Goal: Information Seeking & Learning: Learn about a topic

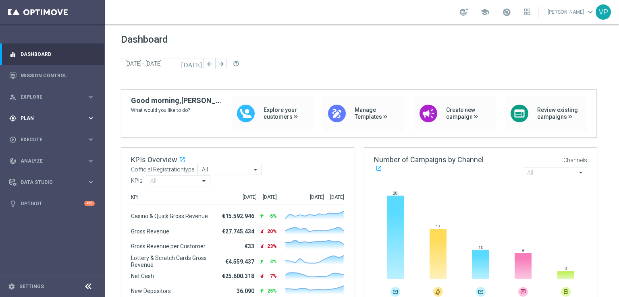
click at [88, 118] on icon "keyboard_arrow_right" at bounding box center [91, 118] width 8 height 8
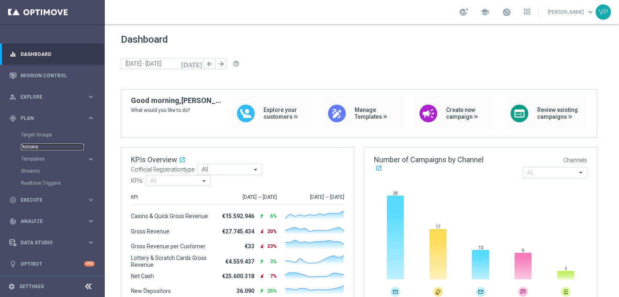
click at [30, 147] on link "Actions" at bounding box center [52, 147] width 63 height 6
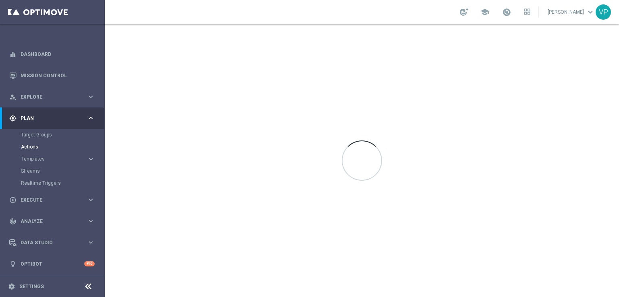
click at [35, 162] on button "Templates keyboard_arrow_right" at bounding box center [58, 159] width 74 height 6
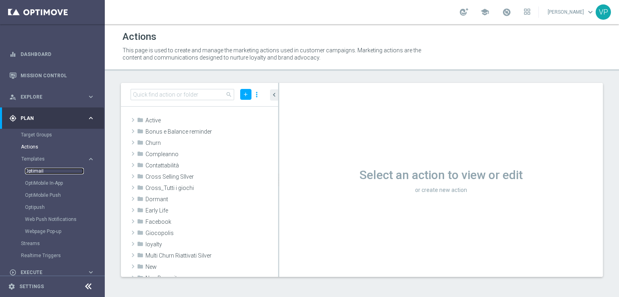
click at [37, 169] on link "Optimail" at bounding box center [54, 171] width 59 height 6
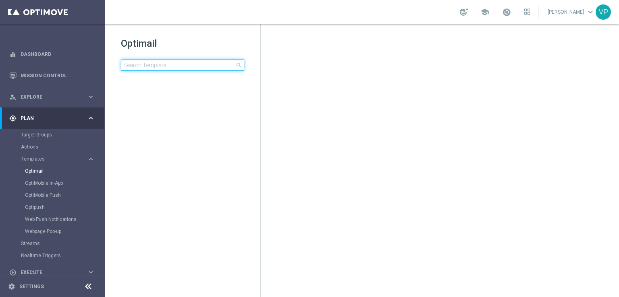
click at [154, 68] on input at bounding box center [182, 65] width 123 height 11
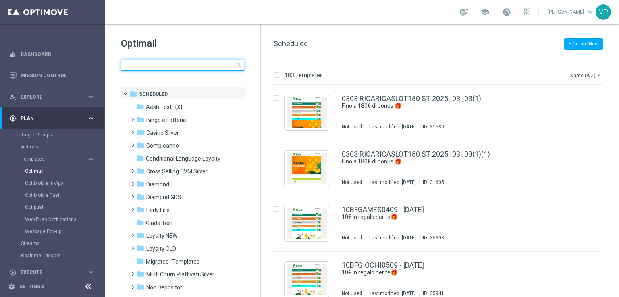
type input "i"
type input "m"
type input "d"
type input "s"
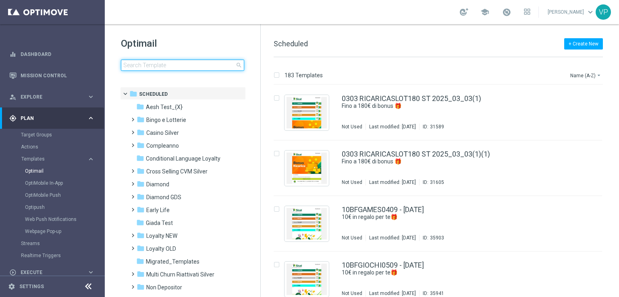
type input "p"
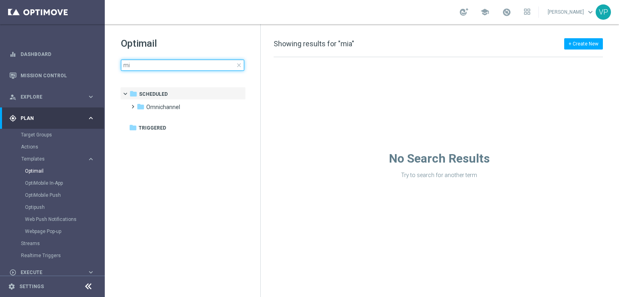
type input "m"
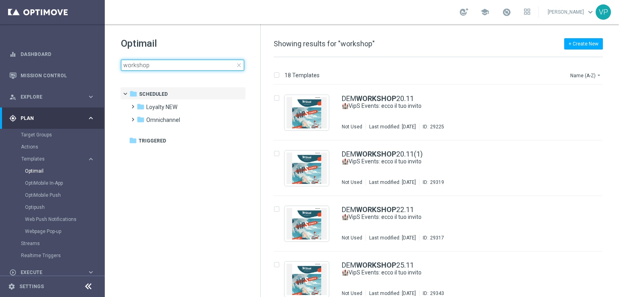
type input "workshop"
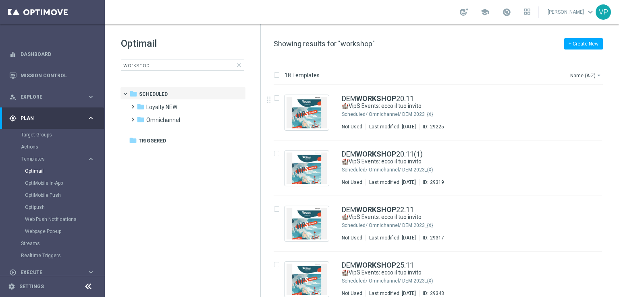
click at [591, 81] on div "18 Templates Name (A-Z) arrow_drop_down" at bounding box center [438, 77] width 329 height 15
click at [595, 75] on icon "arrow_drop_down" at bounding box center [598, 75] width 6 height 6
click at [574, 112] on span "Date Modified (Newest)" at bounding box center [572, 111] width 54 height 6
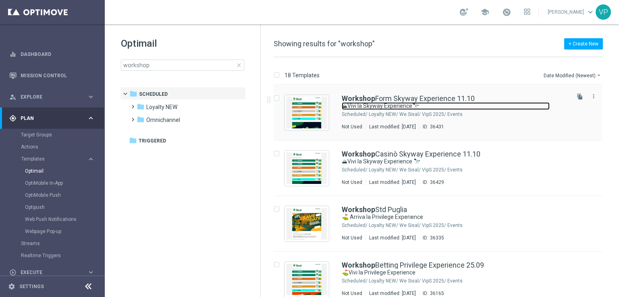
click at [501, 105] on link "⛰Vivi la Skyway Experience🔭" at bounding box center [446, 106] width 208 height 8
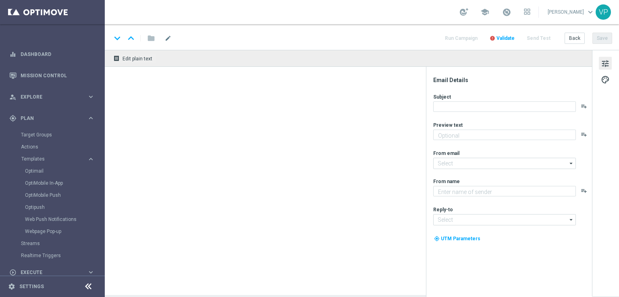
type textarea "Un’esperienza unica tra le vette e l’esclusività Sisal"
type input "[EMAIL_ADDRESS][DOMAIN_NAME]"
type textarea "Sisal"
type input "[EMAIL_ADDRESS][DOMAIN_NAME]"
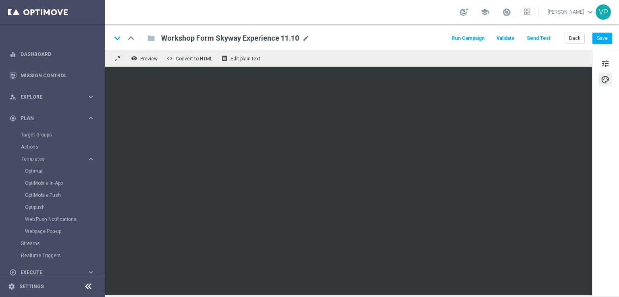
click at [507, 7] on link at bounding box center [506, 12] width 10 height 13
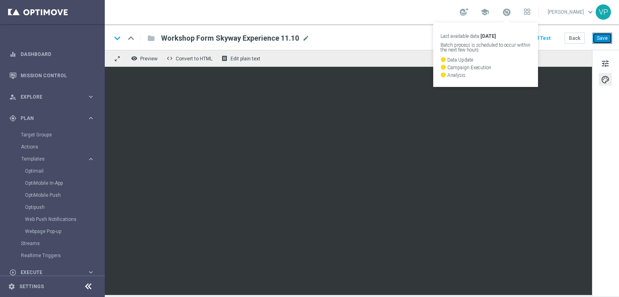
click at [601, 37] on button "Save" at bounding box center [602, 38] width 20 height 11
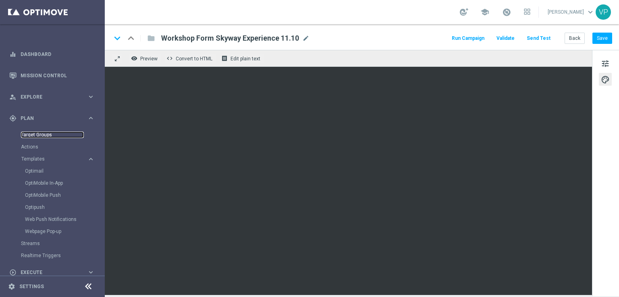
click at [38, 137] on link "Target Groups" at bounding box center [52, 135] width 63 height 6
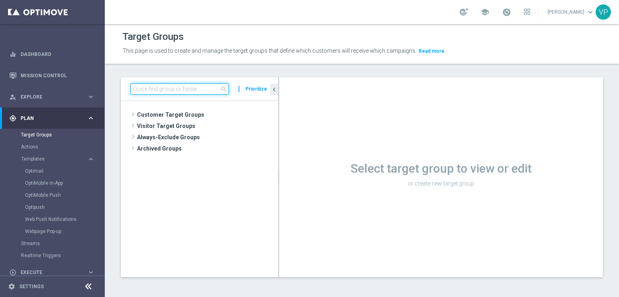
click at [211, 89] on input at bounding box center [180, 88] width 98 height 11
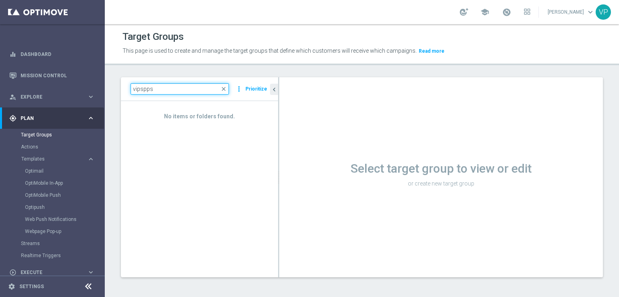
click at [189, 88] on input "vipspps" at bounding box center [180, 88] width 98 height 11
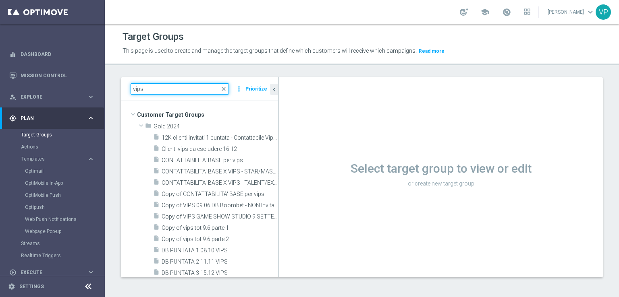
type input "vips"
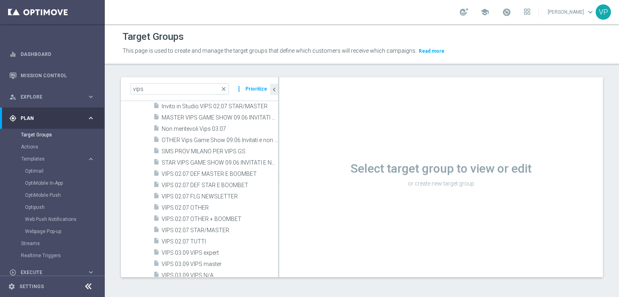
scroll to position [1048, 0]
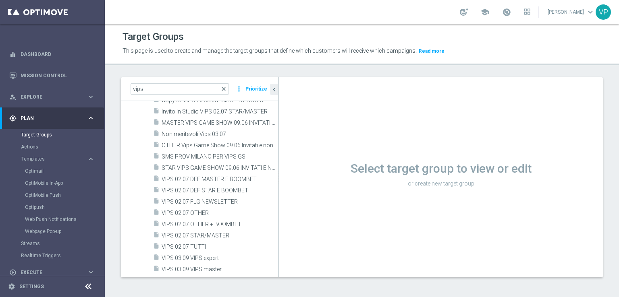
click at [227, 92] on span "close" at bounding box center [223, 89] width 6 height 6
click at [193, 88] on input "vips" at bounding box center [180, 88] width 98 height 11
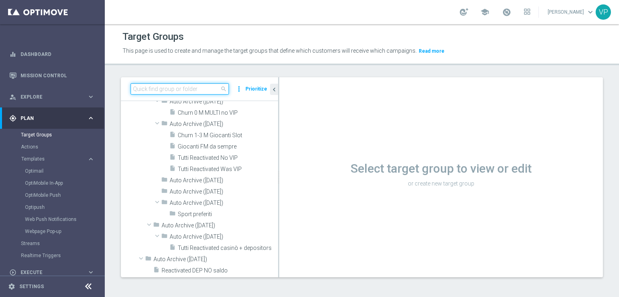
scroll to position [0, 0]
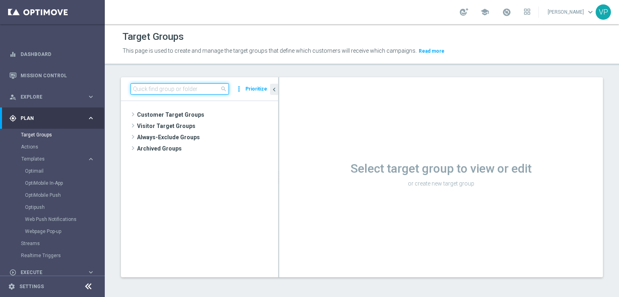
click at [193, 88] on input at bounding box center [180, 88] width 98 height 11
click at [267, 177] on tree-viewport "Customer Target Groups library_add create_new_folder" at bounding box center [199, 189] width 157 height 176
click at [192, 89] on input at bounding box center [180, 88] width 98 height 11
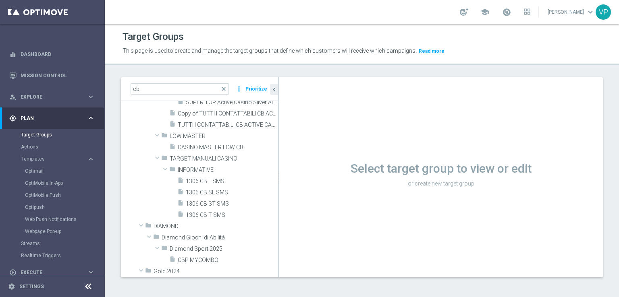
scroll to position [220, 0]
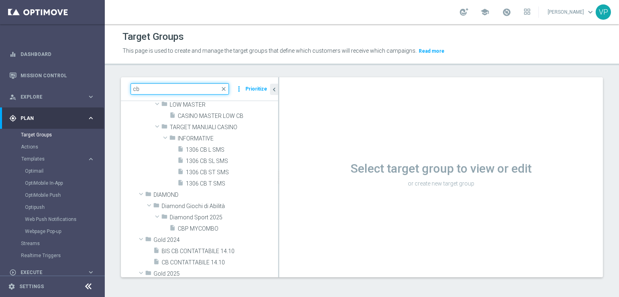
click at [190, 87] on input "cb" at bounding box center [180, 88] width 98 height 11
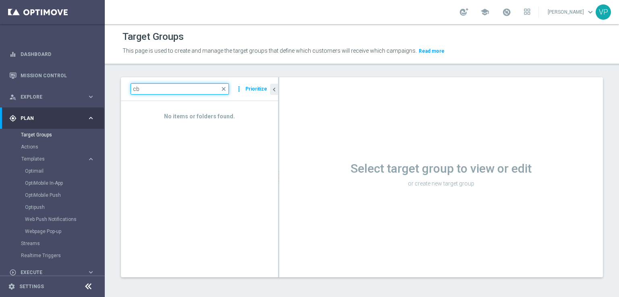
type input "c"
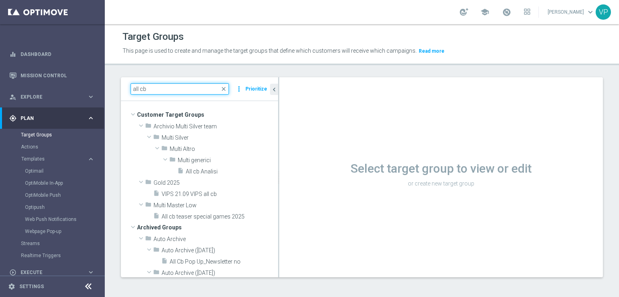
click at [194, 88] on input "all cb" at bounding box center [180, 88] width 98 height 11
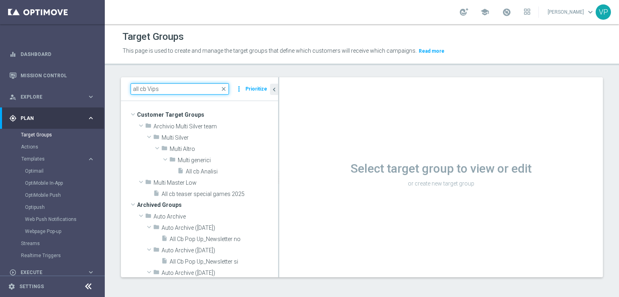
type input "all cb Vips"
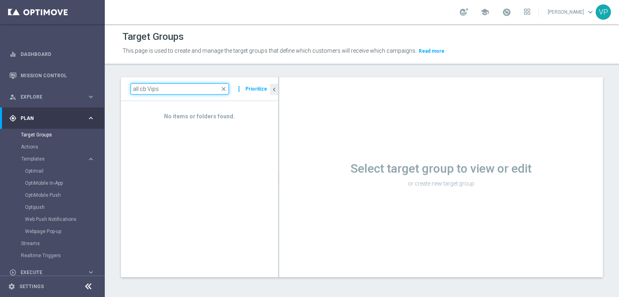
click at [220, 91] on input "all cb Vips" at bounding box center [180, 88] width 98 height 11
click at [232, 89] on div "all cb Vips close more_vert Prioritize" at bounding box center [200, 88] width 138 height 11
click at [227, 88] on span "close" at bounding box center [223, 89] width 6 height 6
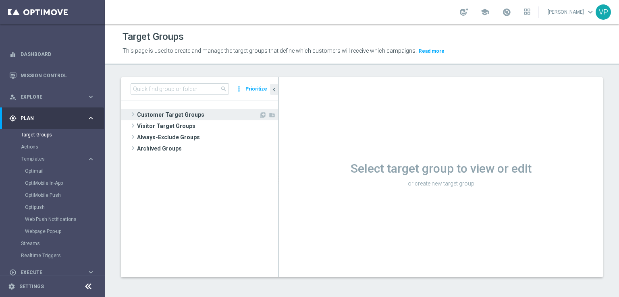
click at [139, 112] on span "Customer Target Groups" at bounding box center [198, 114] width 122 height 11
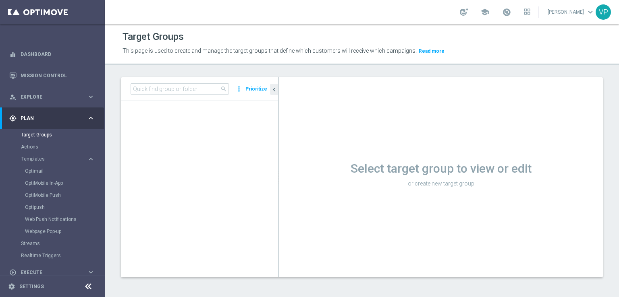
scroll to position [22714, 0]
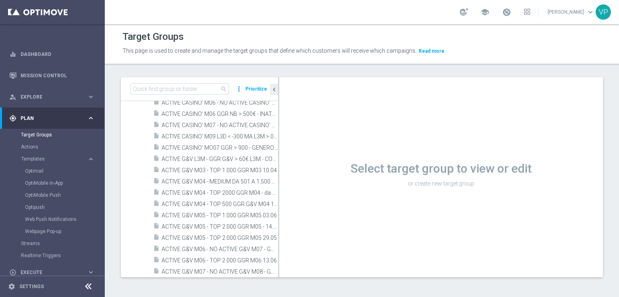
click at [279, 195] on div at bounding box center [278, 177] width 1 height 200
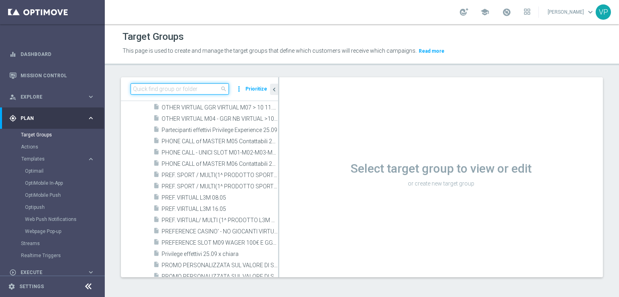
click at [218, 85] on input at bounding box center [180, 88] width 98 height 11
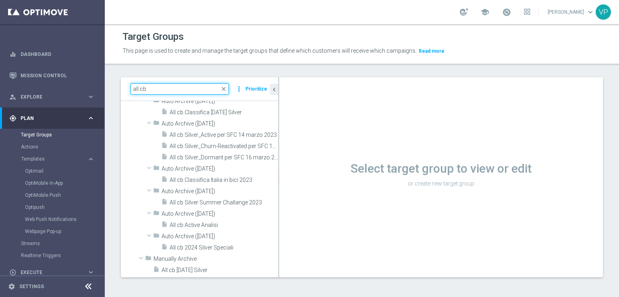
scroll to position [534, 0]
type input "all cb VipS"
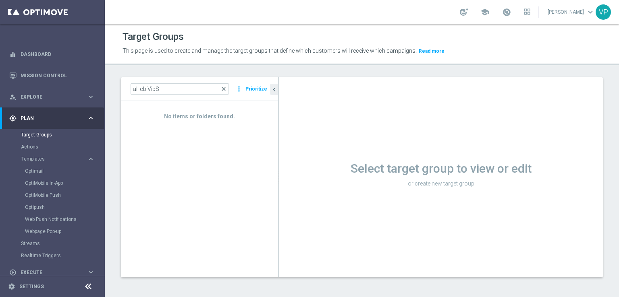
click at [226, 87] on span "close" at bounding box center [223, 89] width 6 height 6
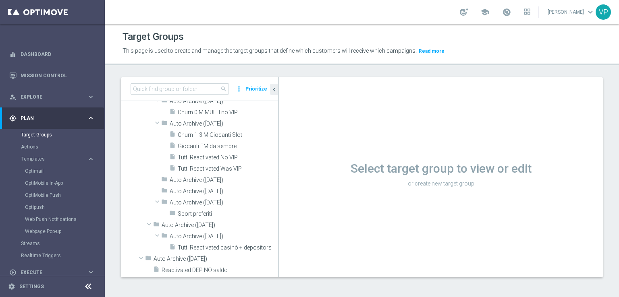
scroll to position [0, 0]
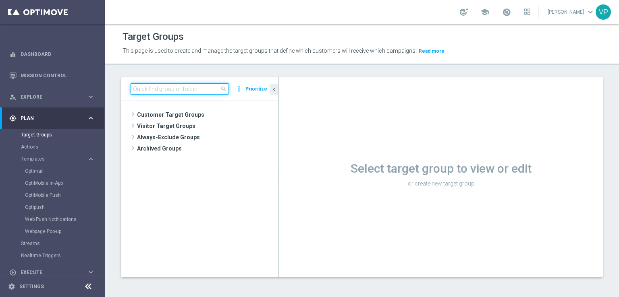
click at [192, 87] on input at bounding box center [180, 88] width 98 height 11
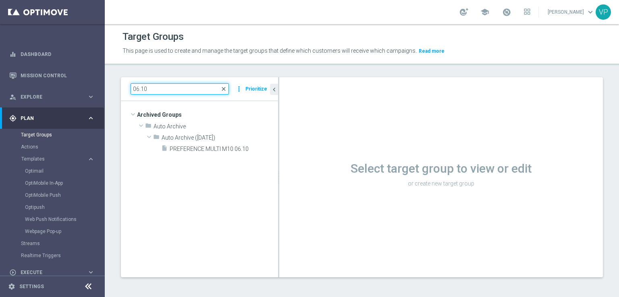
type input "06.10"
click at [224, 91] on span "close" at bounding box center [223, 89] width 6 height 6
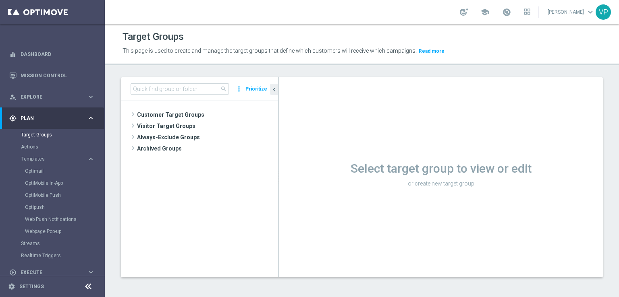
click at [223, 89] on span "search" at bounding box center [223, 89] width 6 height 6
click at [222, 89] on span "search" at bounding box center [223, 89] width 6 height 6
click at [184, 89] on input at bounding box center [180, 88] width 98 height 11
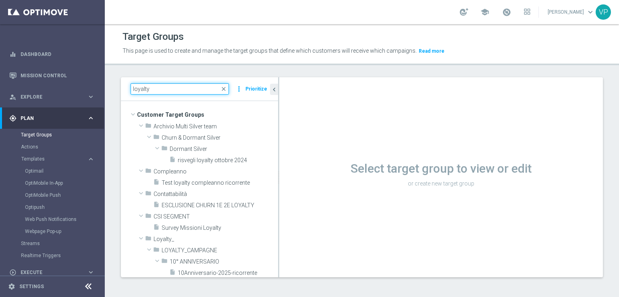
type input "loyalty"
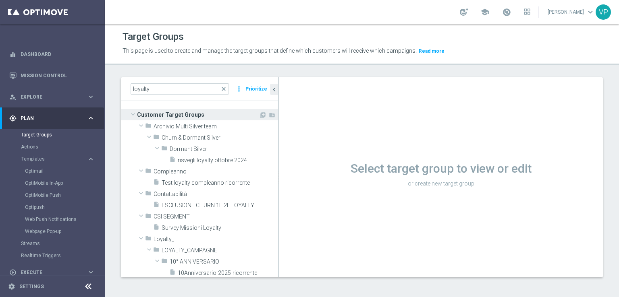
click at [132, 115] on span at bounding box center [133, 114] width 10 height 8
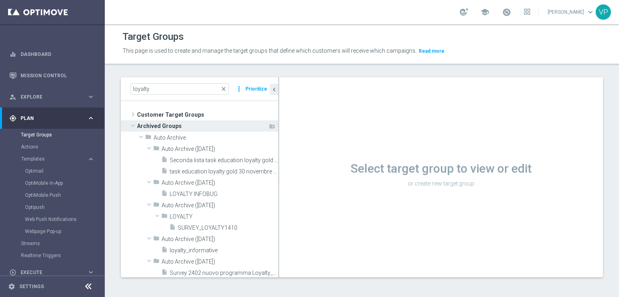
click at [137, 127] on span "Archived Groups" at bounding box center [202, 125] width 131 height 11
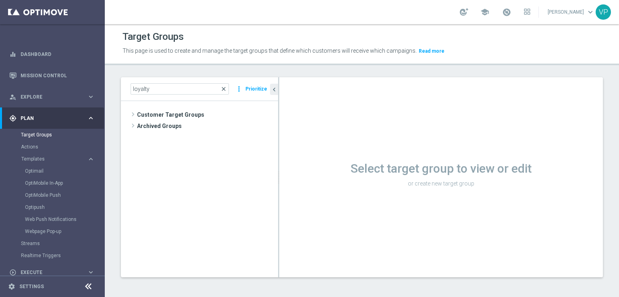
click at [224, 90] on span "close" at bounding box center [223, 89] width 6 height 6
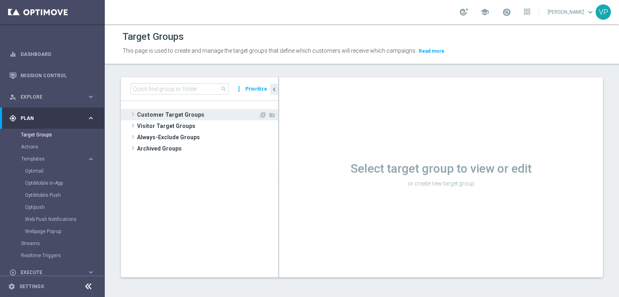
click at [135, 116] on span at bounding box center [133, 115] width 8 height 10
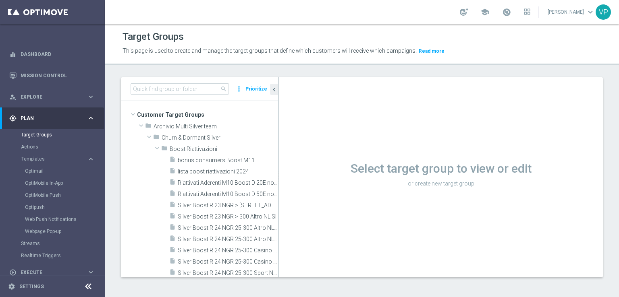
click at [279, 171] on h1 "Select target group to view or edit" at bounding box center [441, 169] width 324 height 15
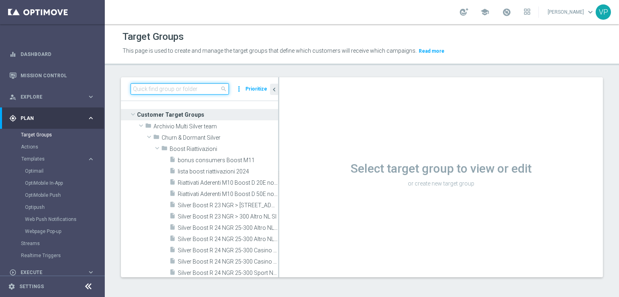
click at [203, 88] on input at bounding box center [180, 88] width 98 height 11
paste input "VIPS 21.09 VIPS all cb."
click at [203, 88] on input "VIPS 21.09 VIPS all cb." at bounding box center [180, 88] width 98 height 11
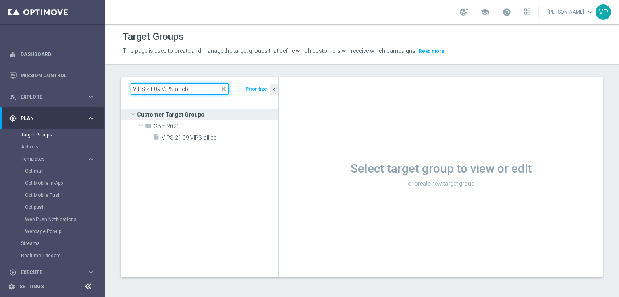
type input "VIPS 21.09 VIPS all cb"
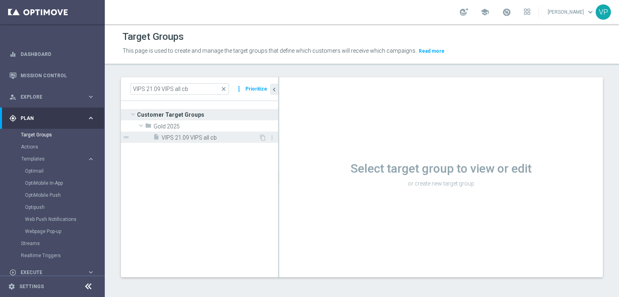
click at [216, 137] on span "VIPS 21.09 VIPS all cb" at bounding box center [210, 138] width 97 height 7
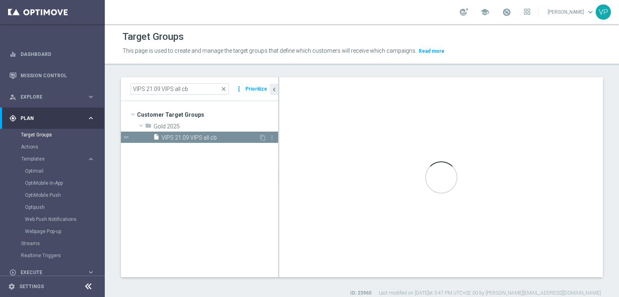
click at [209, 137] on span "VIPS 21.09 VIPS all cb" at bounding box center [210, 138] width 97 height 7
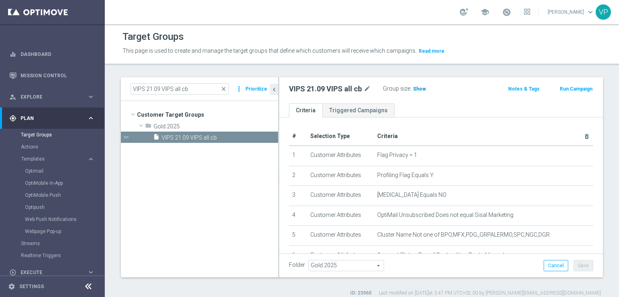
click at [423, 86] on span "Show" at bounding box center [419, 89] width 13 height 6
click at [429, 87] on span "920,215" at bounding box center [423, 90] width 20 height 8
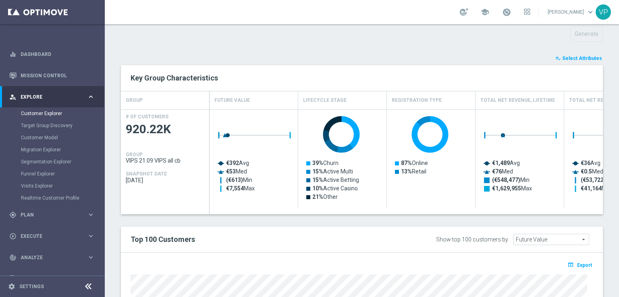
scroll to position [271, 0]
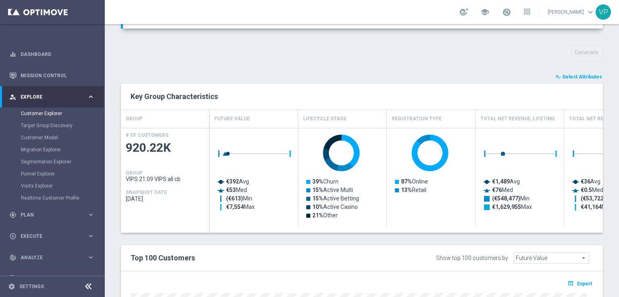
click at [591, 75] on span "Select Attributes" at bounding box center [582, 77] width 40 height 6
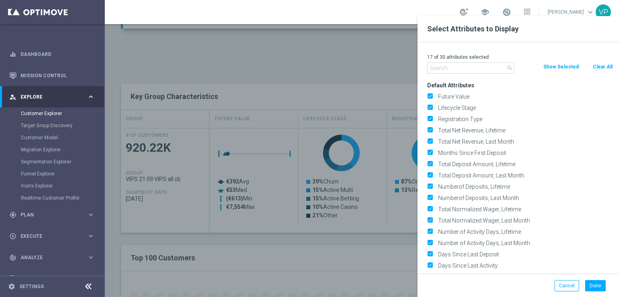
click at [601, 66] on button "Clear All" at bounding box center [602, 66] width 21 height 9
checkbox input "false"
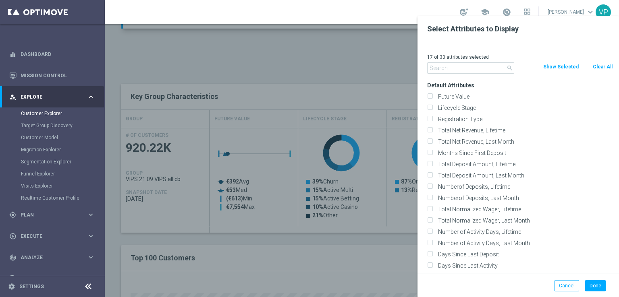
checkbox input "false"
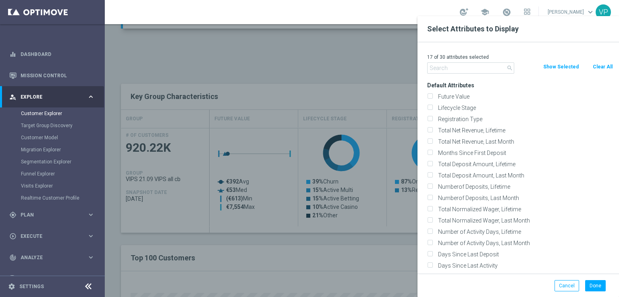
checkbox input "false"
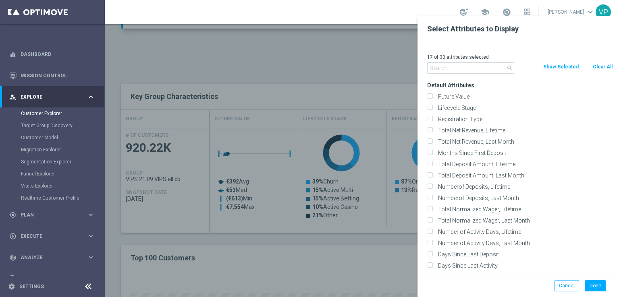
checkbox input "false"
click at [446, 74] on div "0 of 30 attributes selected search Clear All Show Selected Default Attributes F…" at bounding box center [517, 158] width 201 height 232
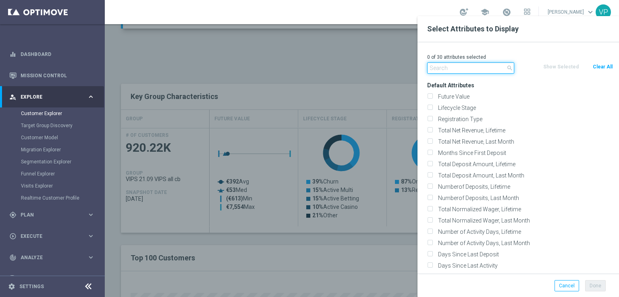
click at [446, 71] on input "text" at bounding box center [470, 67] width 87 height 11
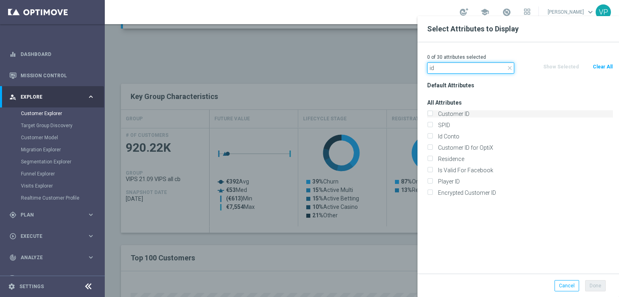
type input "id"
click at [430, 113] on input "Customer ID" at bounding box center [429, 114] width 5 height 5
checkbox input "true"
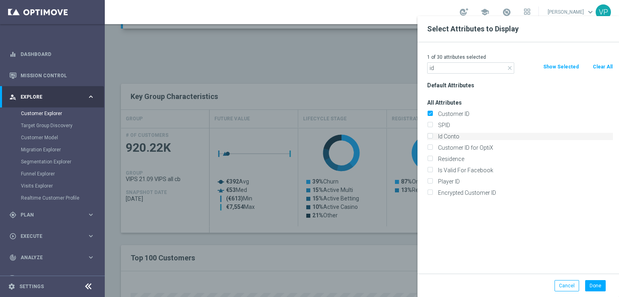
click at [433, 135] on div "Id Conto" at bounding box center [520, 136] width 186 height 7
click at [428, 136] on input "Id Conto" at bounding box center [429, 137] width 5 height 5
checkbox input "true"
click at [508, 68] on icon "close" at bounding box center [509, 68] width 6 height 6
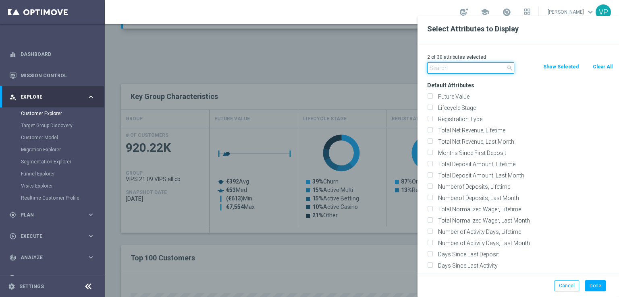
click at [490, 73] on input "text" at bounding box center [470, 67] width 87 height 11
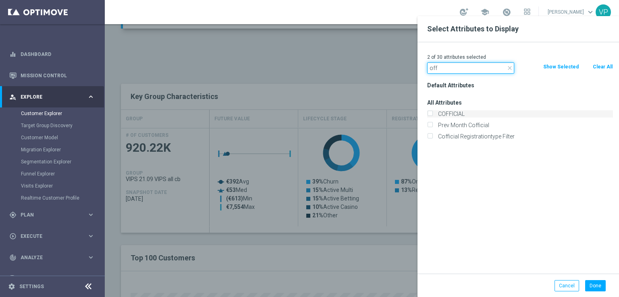
type input "off"
click at [453, 114] on label "COFFICIAL" at bounding box center [524, 113] width 178 height 7
click at [432, 114] on input "COFFICIAL" at bounding box center [429, 114] width 5 height 5
checkbox input "true"
click at [507, 70] on icon "close" at bounding box center [509, 68] width 6 height 6
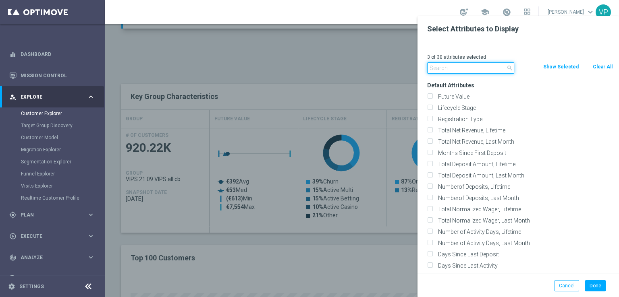
click at [479, 69] on input "text" at bounding box center [470, 67] width 87 height 11
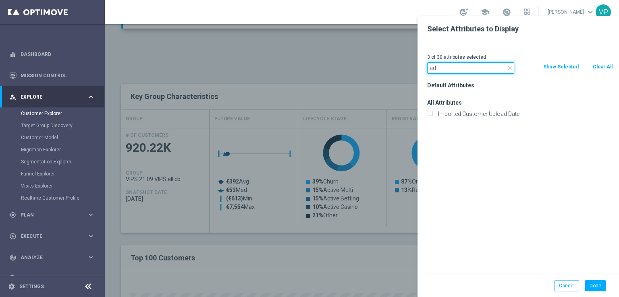
type input "a"
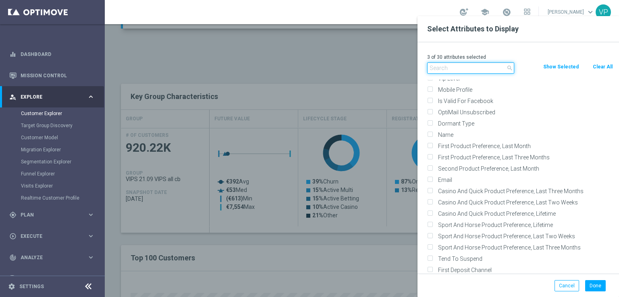
scroll to position [5863, 0]
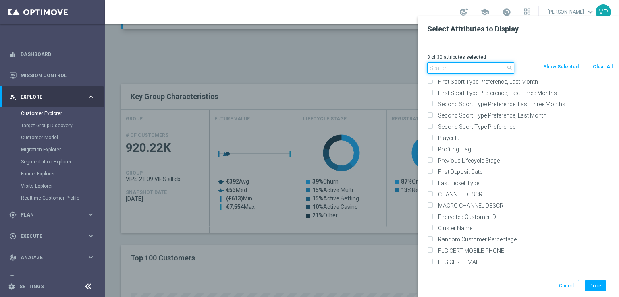
click at [449, 71] on input "text" at bounding box center [470, 67] width 87 height 11
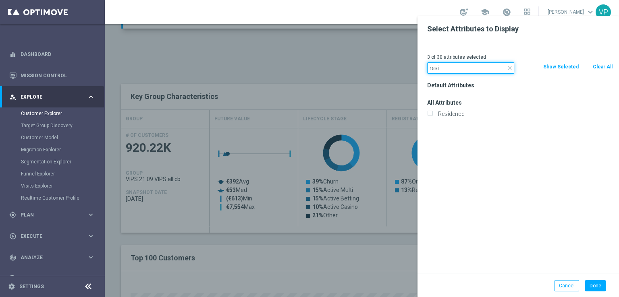
scroll to position [0, 0]
type input "resi"
click at [435, 112] on div "Residence" at bounding box center [520, 113] width 186 height 7
click at [433, 113] on div "Residence" at bounding box center [520, 113] width 186 height 7
click at [428, 113] on input "Residence" at bounding box center [429, 114] width 5 height 5
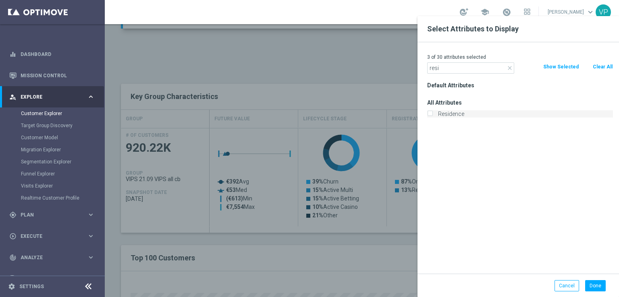
checkbox input "true"
click at [509, 66] on icon "close" at bounding box center [509, 68] width 6 height 6
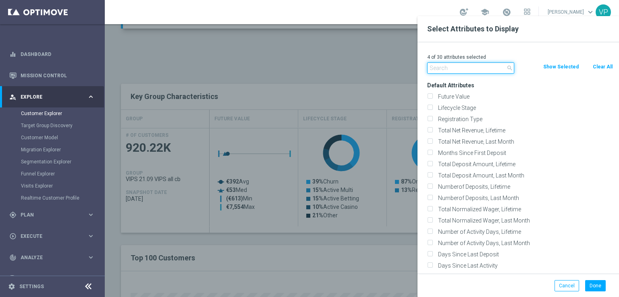
click at [481, 68] on input "text" at bounding box center [470, 67] width 87 height 11
click at [482, 54] on div "4 of 30 attributes selected" at bounding box center [520, 57] width 198 height 10
click at [467, 71] on input "text" at bounding box center [470, 67] width 87 height 11
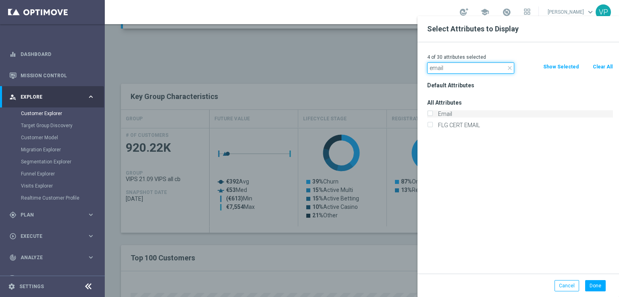
type input "email"
click at [431, 115] on input "Email" at bounding box center [429, 114] width 5 height 5
checkbox input "true"
click at [465, 142] on div "Default Attributes All Attributes Email FLG CERT EMAIL" at bounding box center [520, 177] width 198 height 194
click at [502, 75] on div "5 of 30 attributes selected close email Clear All Show Selected Default Attribu…" at bounding box center [517, 158] width 201 height 232
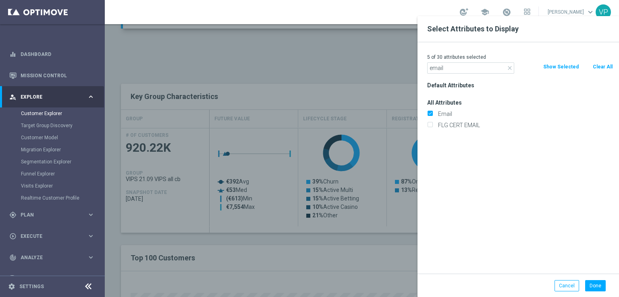
click at [512, 68] on icon "close" at bounding box center [509, 68] width 6 height 6
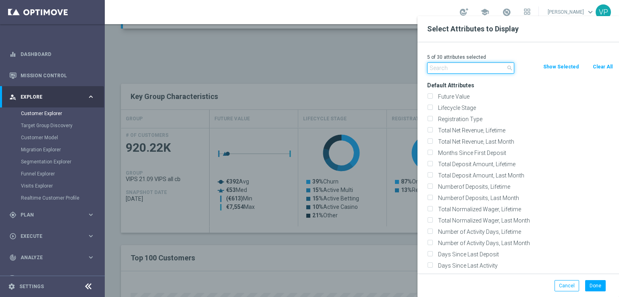
click at [483, 64] on input "text" at bounding box center [470, 67] width 87 height 11
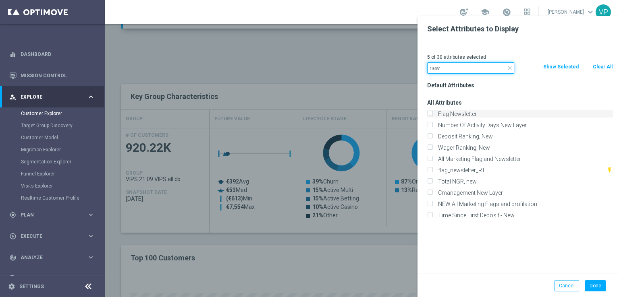
type input "new"
click at [432, 113] on input "Flag Newsletter" at bounding box center [429, 114] width 5 height 5
checkbox input "true"
click at [597, 284] on button "Done" at bounding box center [595, 285] width 21 height 11
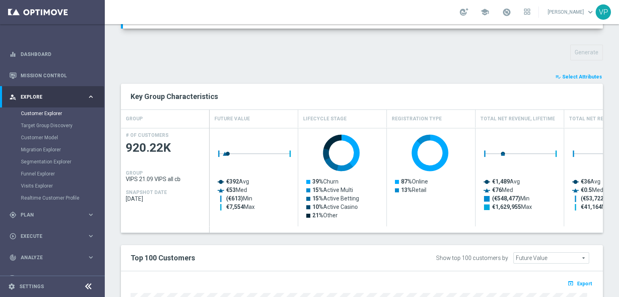
type input "Search"
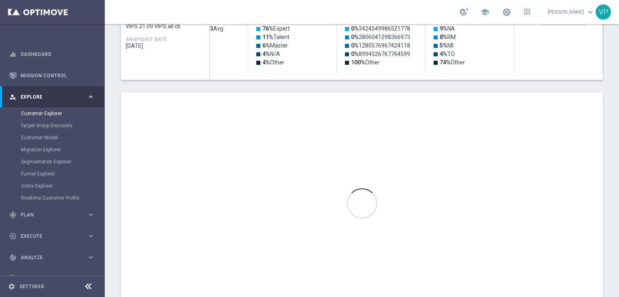
scroll to position [461, 0]
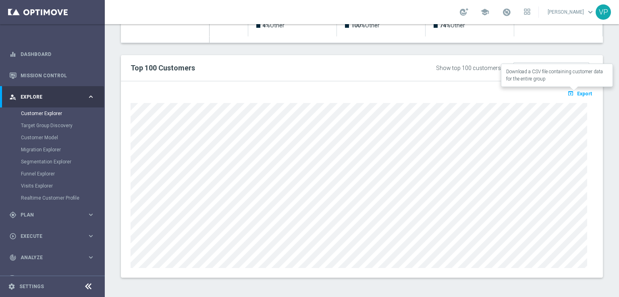
click at [577, 93] on span "Export" at bounding box center [584, 94] width 15 height 6
click at [477, 266] on div "open_in_browser Export" at bounding box center [362, 179] width 482 height 197
click at [587, 92] on div "open_in_browser Export" at bounding box center [361, 96] width 475 height 10
click at [577, 93] on span "Export" at bounding box center [584, 94] width 15 height 6
